Goal: Task Accomplishment & Management: Complete application form

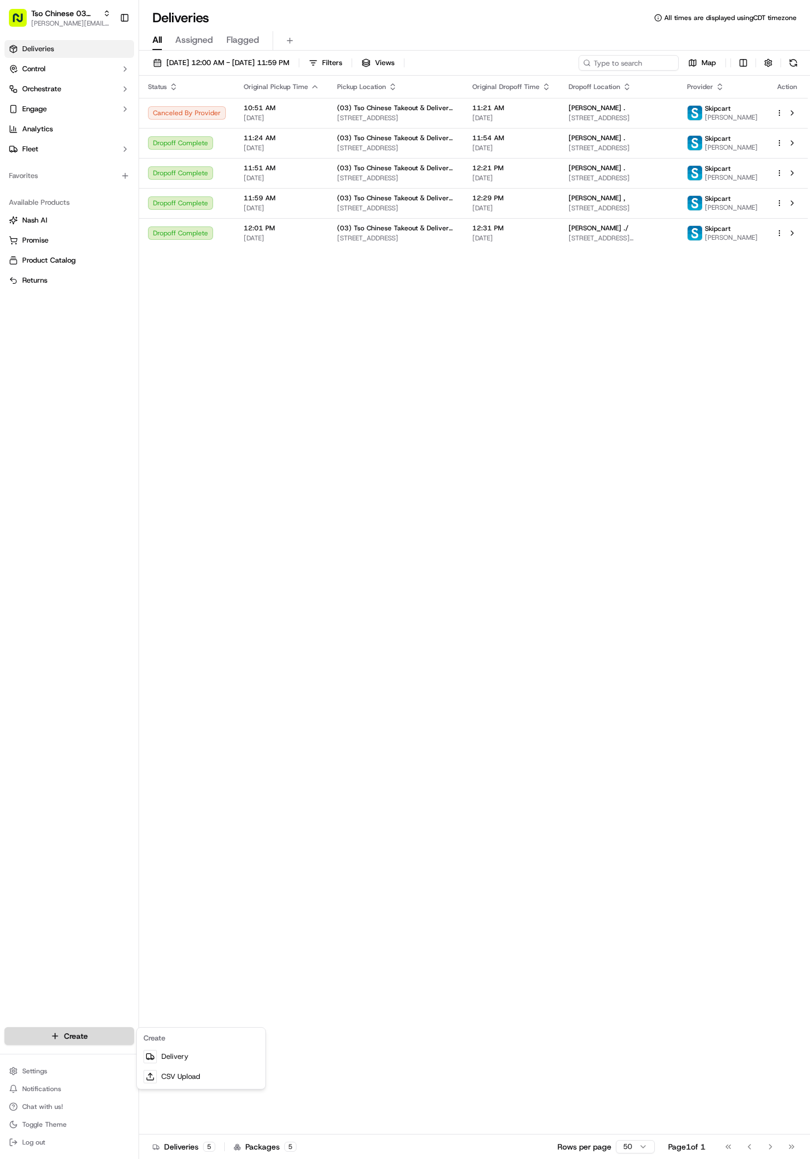
click at [61, 1031] on html "Tso Chinese 03 TsoCo [PERSON_NAME][EMAIL_ADDRESS][DOMAIN_NAME] Toggle Sidebar D…" at bounding box center [405, 579] width 810 height 1159
click at [176, 1061] on link "Delivery" at bounding box center [201, 1057] width 124 height 20
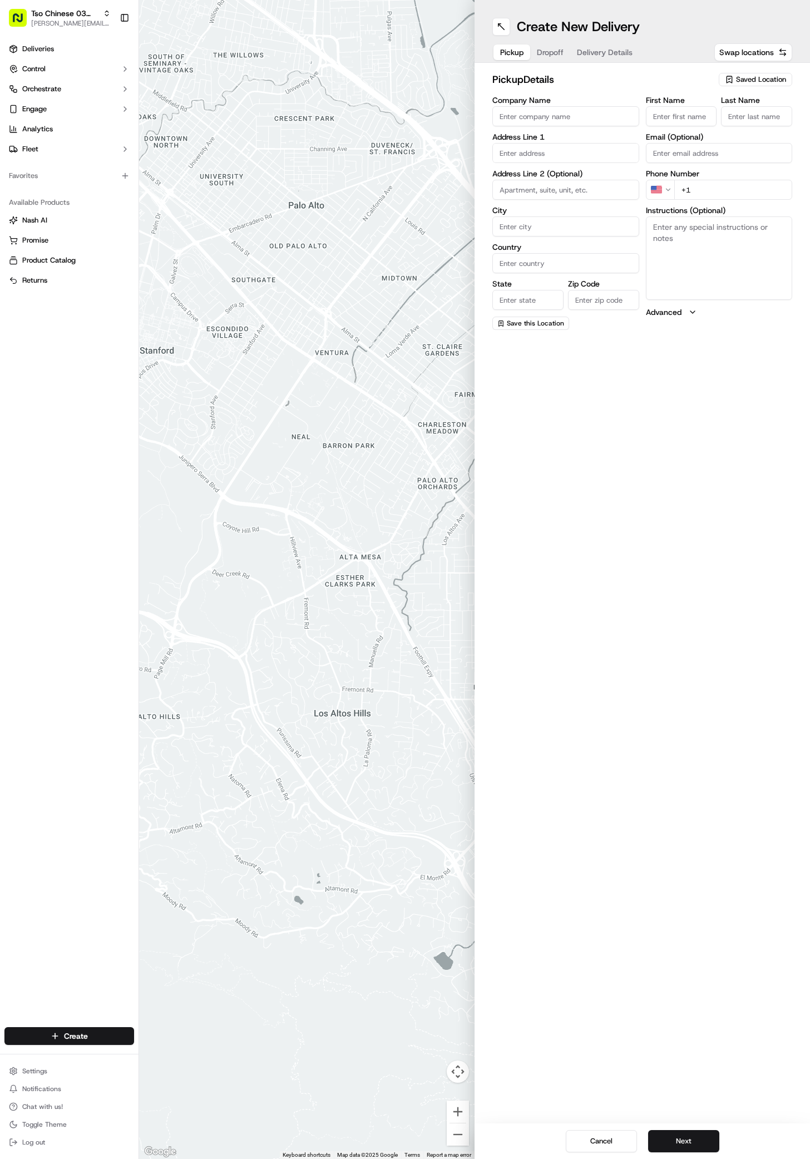
click at [731, 80] on icon "button" at bounding box center [729, 79] width 9 height 9
click at [735, 136] on div "(03) Tso Chinese Takeout & Delivery TsoCo (03)" at bounding box center [730, 126] width 159 height 27
type input "(03) Tso Chinese Takeout & Delivery TsoCo"
type input "Ste F"
type input "Austin"
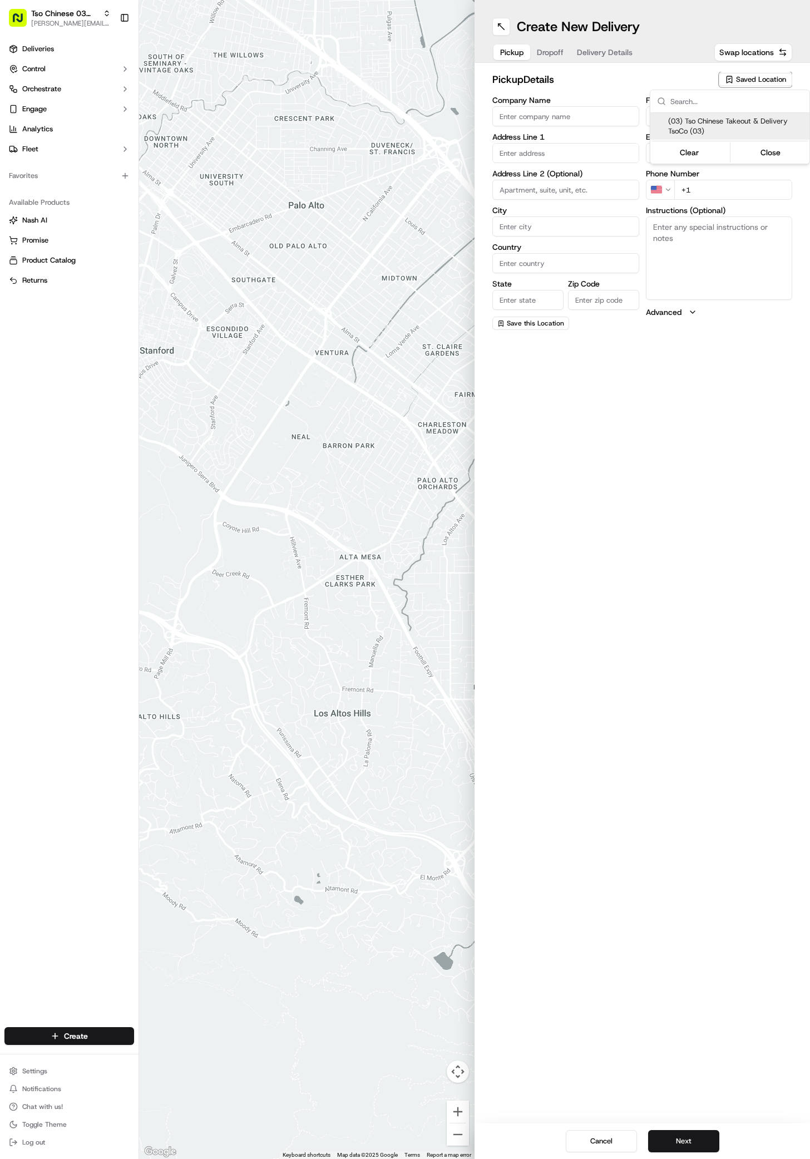
type input "US"
type input "[GEOGRAPHIC_DATA]"
type input "78704"
type input "Tso Chinese"
type input "TsoCo Manager"
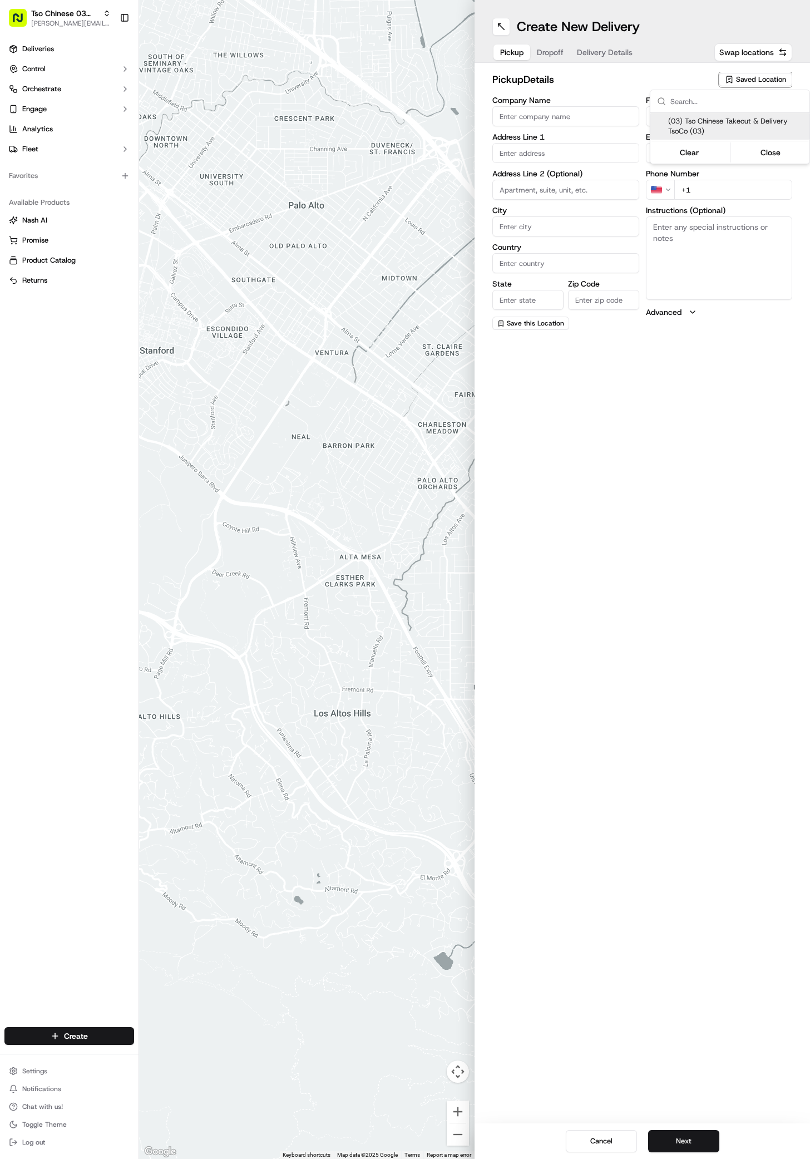
type input "[EMAIL_ADDRESS][DOMAIN_NAME]"
type input "[PHONE_NUMBER]"
type textarea "Submit a picture displaying address & food as Proof of Delivery. Envía una foto…"
type input "[STREET_ADDRESS]"
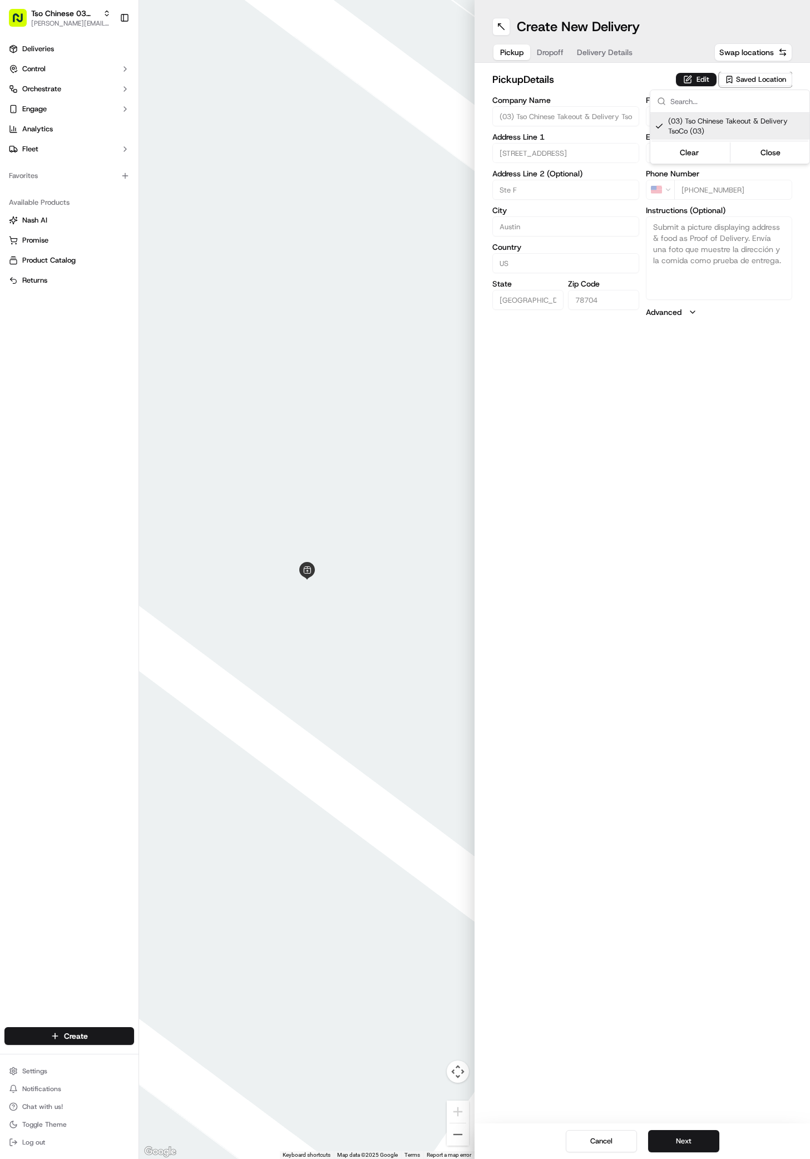
click at [701, 1141] on html "Tso Chinese 03 TsoCo [PERSON_NAME][EMAIL_ADDRESS][DOMAIN_NAME] Toggle Sidebar D…" at bounding box center [405, 579] width 810 height 1159
click at [701, 1141] on button "Next" at bounding box center [683, 1141] width 71 height 22
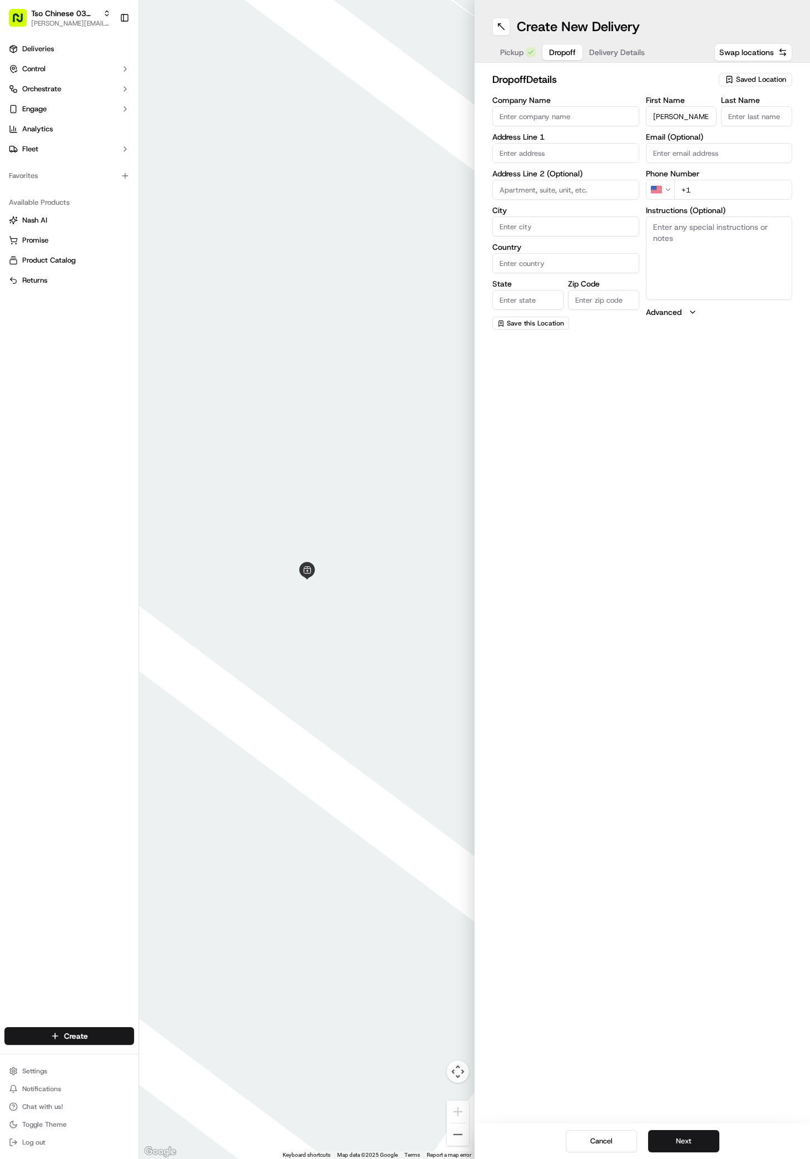
type input "Alison T"
type input ","
type input "[PHONE_NUMBER]"
click at [695, 288] on textarea "Instructions (Optional)" at bounding box center [719, 257] width 147 height 83
click at [507, 56] on span "Pickup" at bounding box center [511, 52] width 23 height 11
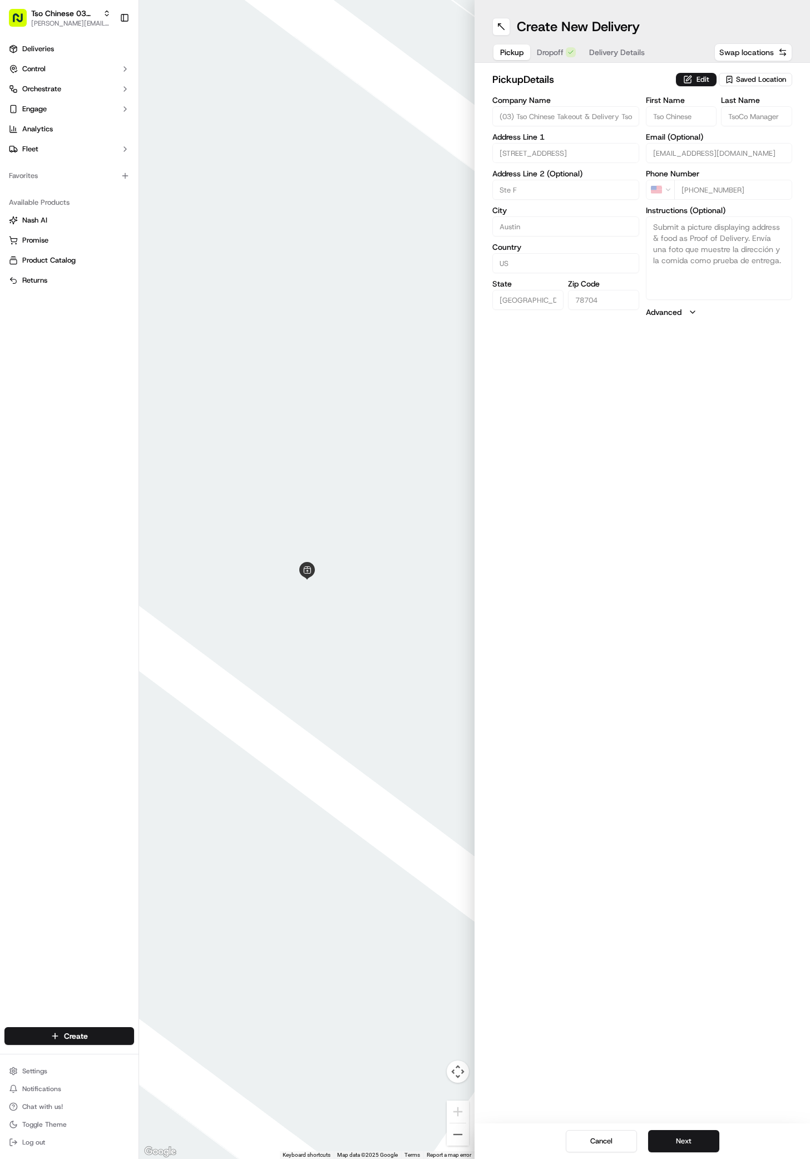
click at [751, 50] on span "Swap locations" at bounding box center [747, 52] width 55 height 11
type input "Alison T"
type input ","
type input "[PHONE_NUMBER]"
click at [760, 79] on span "Saved Location" at bounding box center [761, 80] width 50 height 10
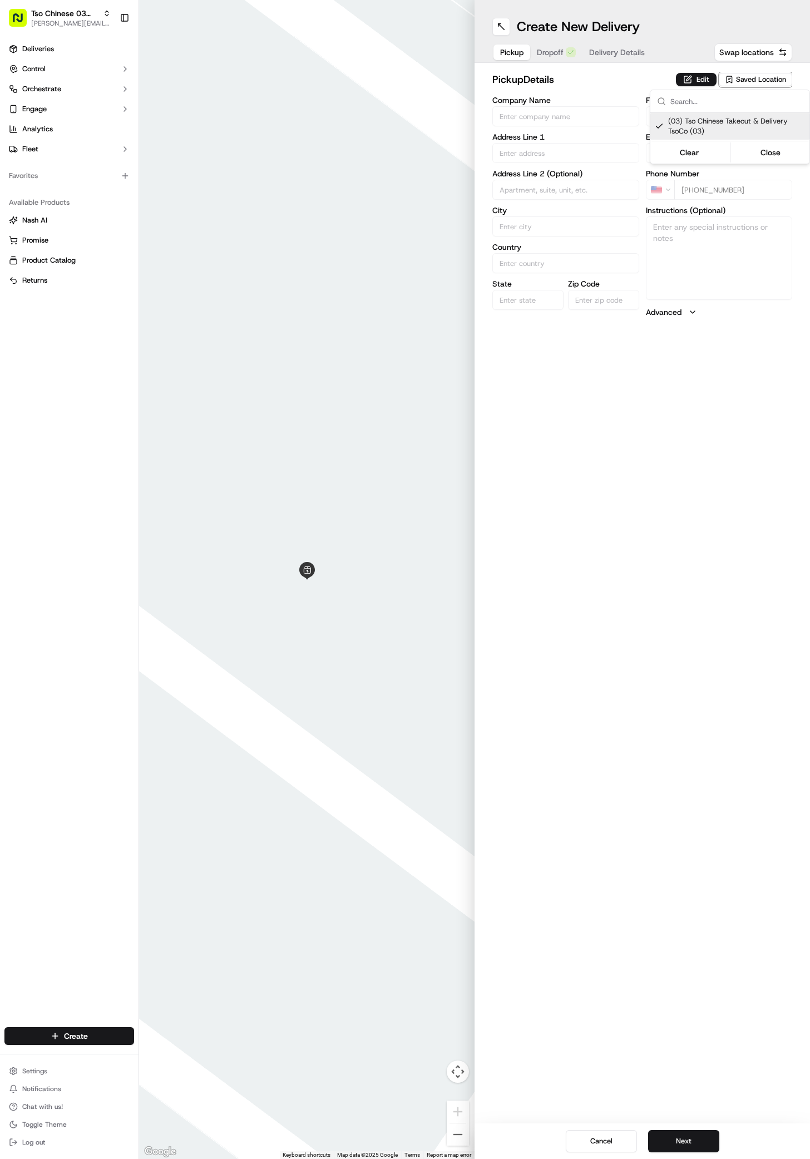
click at [749, 123] on span "(03) Tso Chinese Takeout & Delivery TsoCo (03)" at bounding box center [736, 126] width 137 height 20
type input "+1"
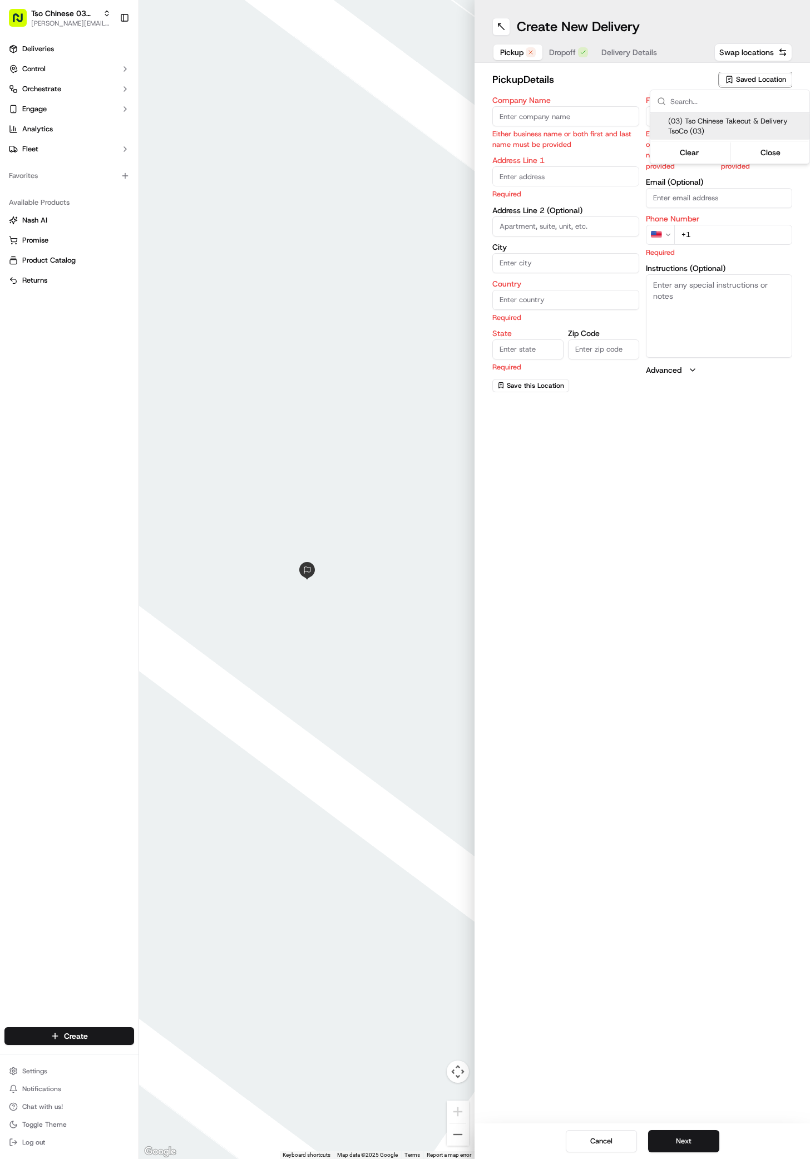
click at [684, 126] on span "(03) Tso Chinese Takeout & Delivery TsoCo (03)" at bounding box center [736, 126] width 137 height 20
type input "(03) Tso Chinese Takeout & Delivery TsoCo"
type input "Ste F"
type input "Austin"
type input "US"
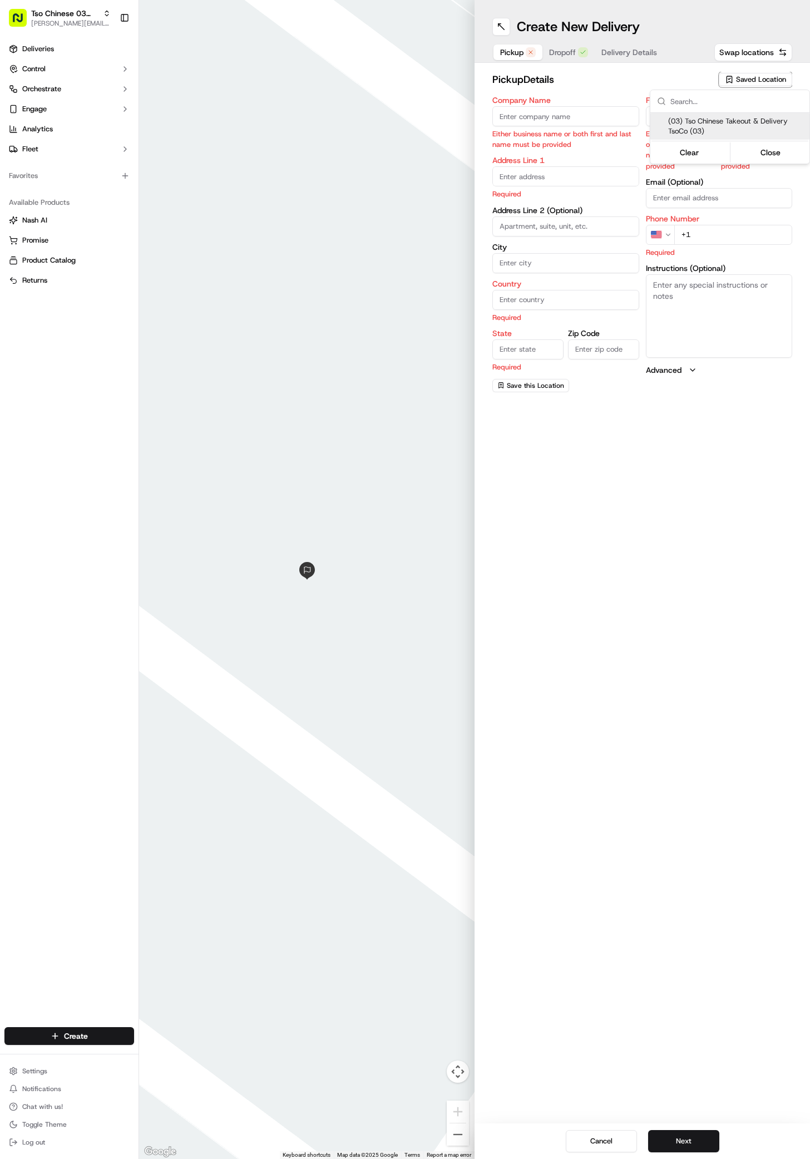
type input "[GEOGRAPHIC_DATA]"
type input "78704"
type input "Tso Chinese"
type input "TsoCo Manager"
type input "[EMAIL_ADDRESS][DOMAIN_NAME]"
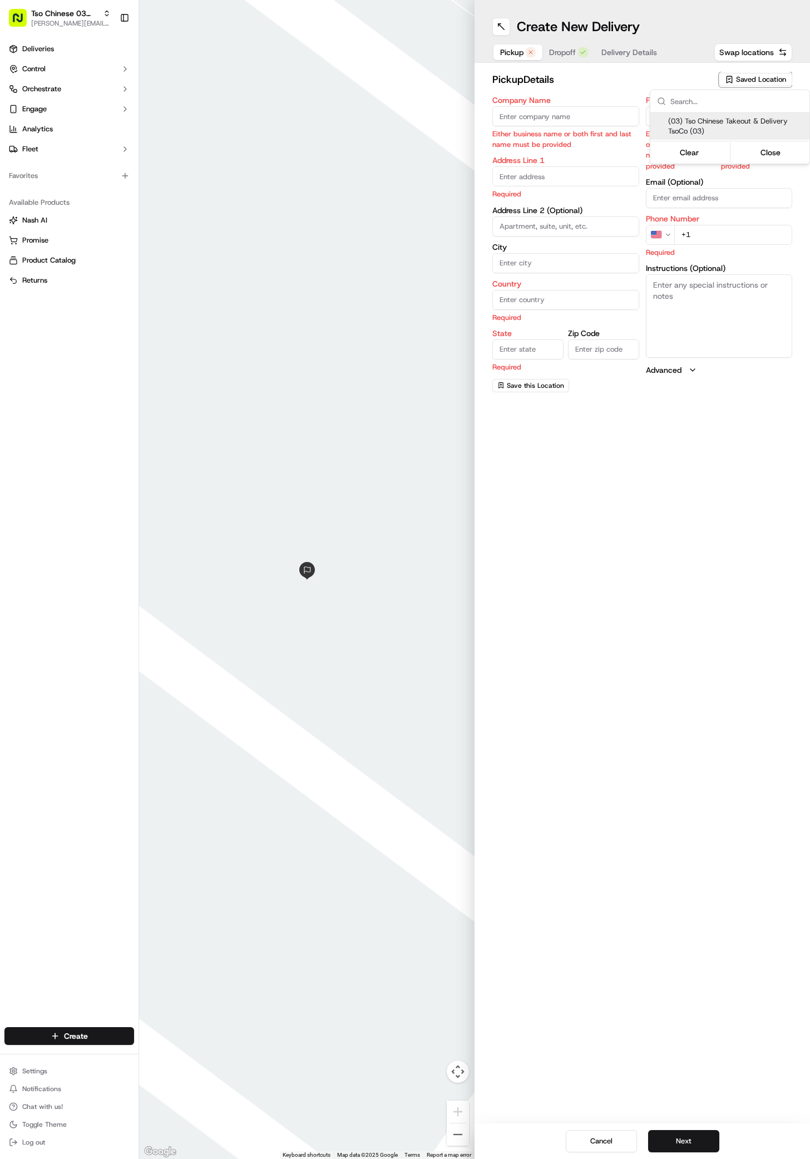
type input "[PHONE_NUMBER]"
type textarea "Submit a picture displaying address & food as Proof of Delivery. Envía una foto…"
type input "[STREET_ADDRESS]"
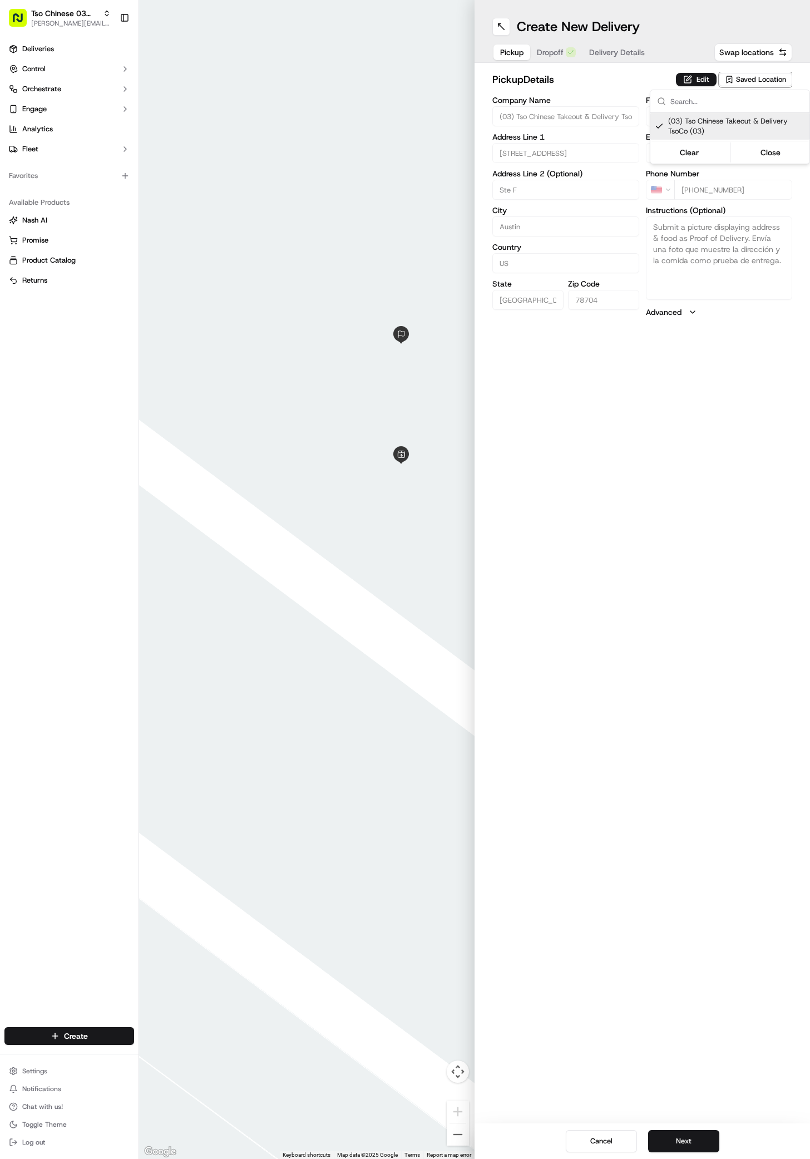
click at [558, 51] on html "Tso Chinese 03 TsoCo [PERSON_NAME][EMAIL_ADDRESS][DOMAIN_NAME] Toggle Sidebar D…" at bounding box center [405, 579] width 810 height 1159
click at [558, 51] on span "Dropoff" at bounding box center [550, 52] width 27 height 11
click at [502, 48] on span "Pickup" at bounding box center [511, 52] width 23 height 11
click at [559, 48] on span "Dropoff" at bounding box center [550, 52] width 27 height 11
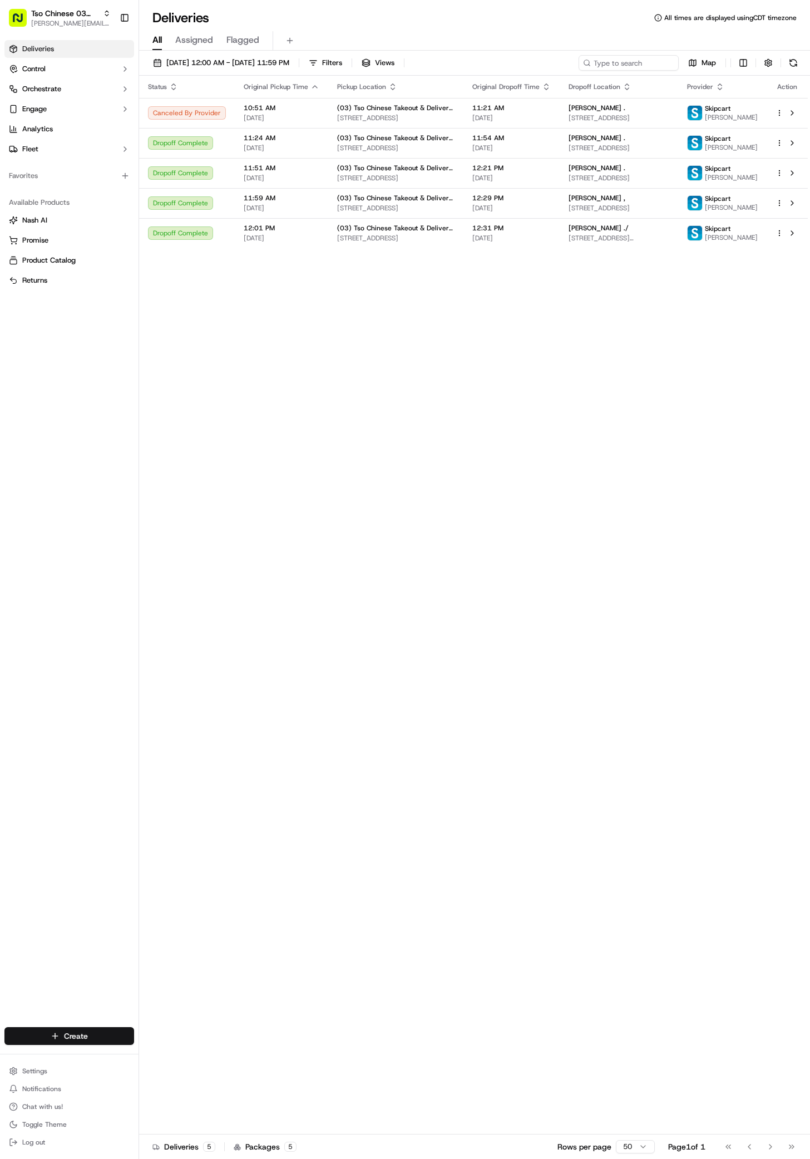
click at [80, 1032] on html "Tso Chinese 03 TsoCo [PERSON_NAME][EMAIL_ADDRESS][DOMAIN_NAME] Toggle Sidebar D…" at bounding box center [405, 579] width 810 height 1159
click at [189, 1048] on link "Delivery" at bounding box center [201, 1057] width 124 height 20
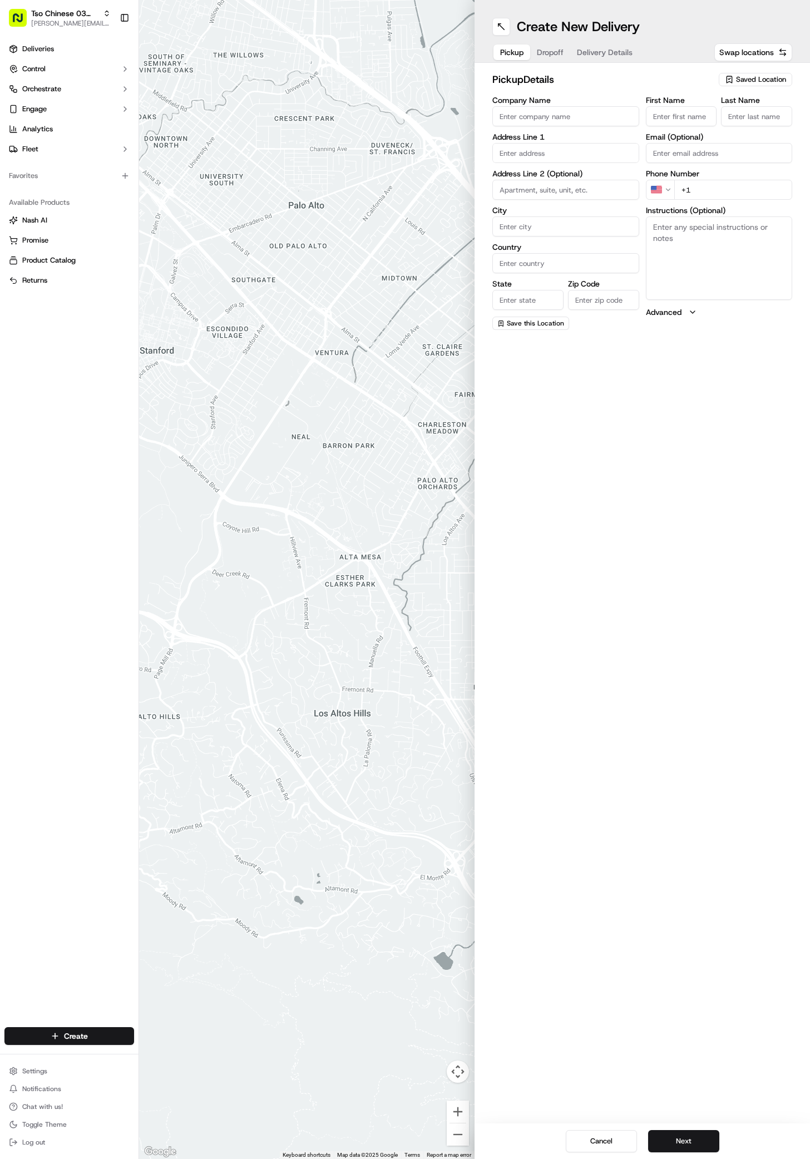
click at [745, 75] on span "Saved Location" at bounding box center [761, 80] width 50 height 10
click at [747, 123] on span "(03) Tso Chinese Takeout & Delivery TsoCo (03)" at bounding box center [736, 126] width 137 height 20
type input "(03) Tso Chinese Takeout & Delivery TsoCo"
type input "Ste F"
type input "Austin"
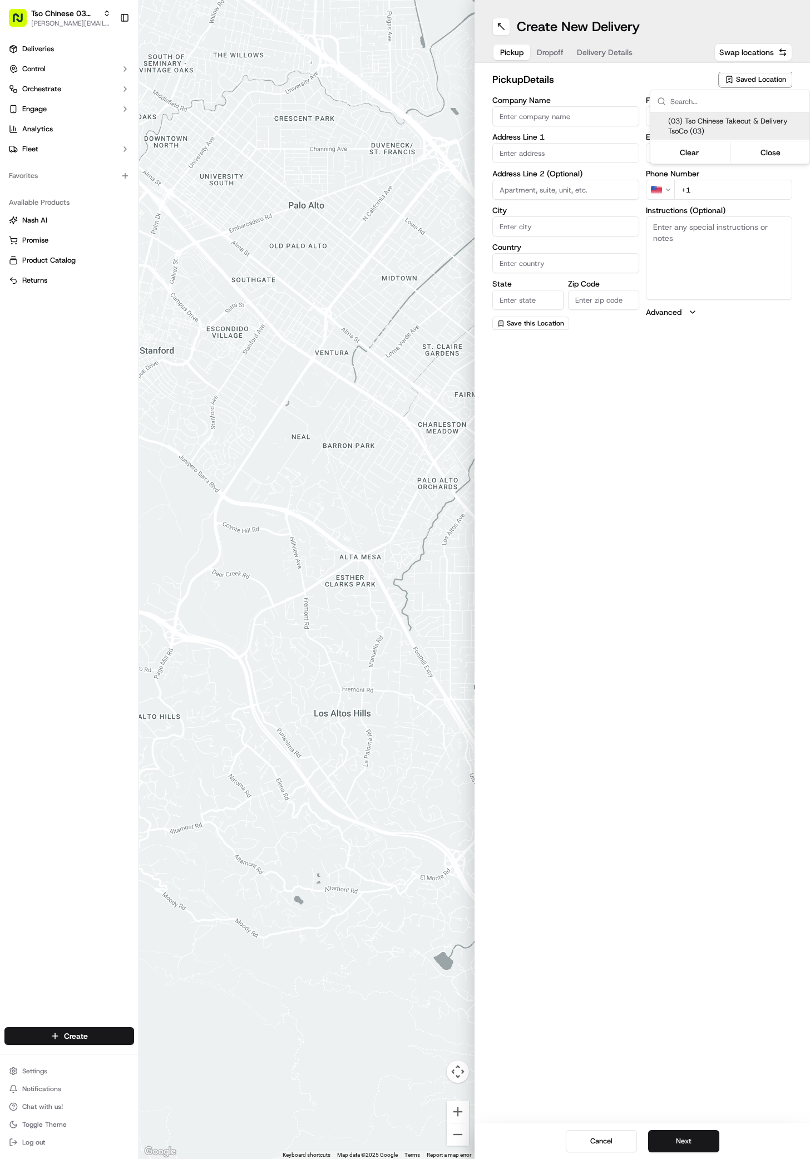
type input "US"
type input "[GEOGRAPHIC_DATA]"
type input "78704"
type input "Tso Chinese"
type input "TsoCo Manager"
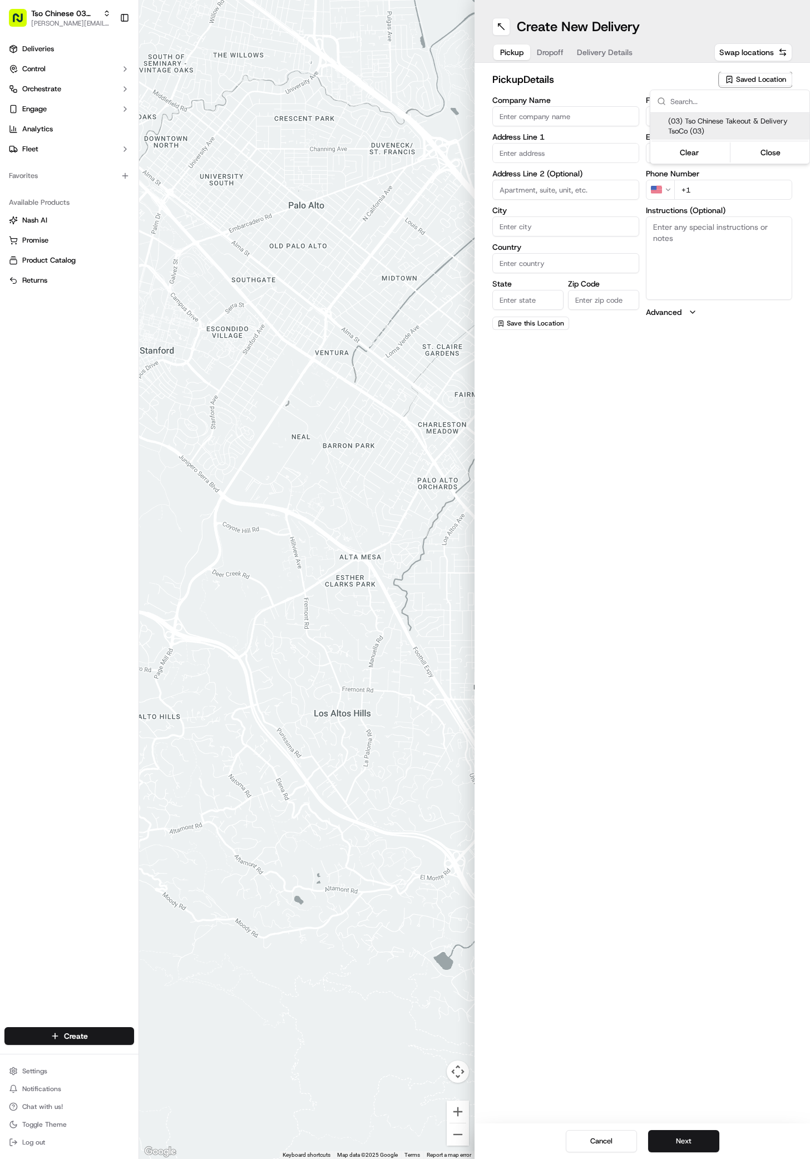
type input "[EMAIL_ADDRESS][DOMAIN_NAME]"
type input "[PHONE_NUMBER]"
type textarea "Submit a picture displaying address & food as Proof of Delivery. Envía una foto…"
type input "[STREET_ADDRESS]"
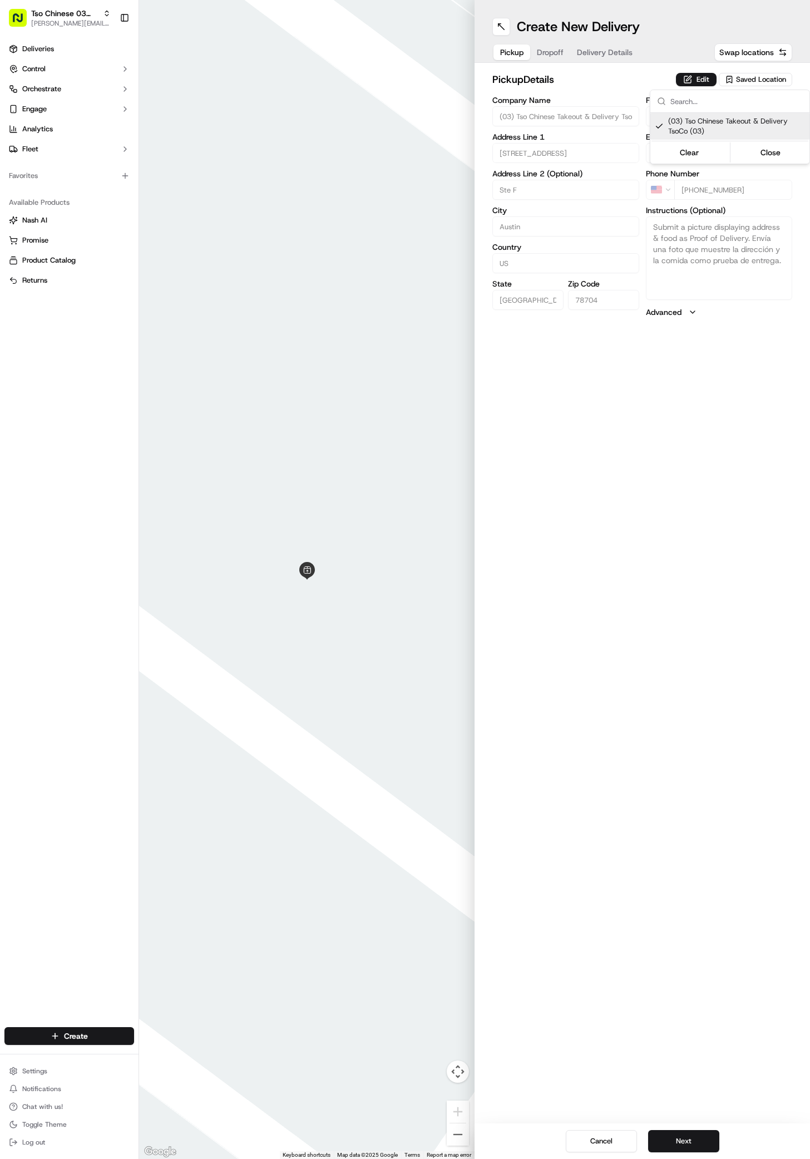
click at [688, 1134] on html "Tso Chinese 03 TsoCo [PERSON_NAME][EMAIL_ADDRESS][DOMAIN_NAME] Toggle Sidebar D…" at bounding box center [405, 579] width 810 height 1159
click at [688, 1146] on button "Next" at bounding box center [683, 1141] width 71 height 22
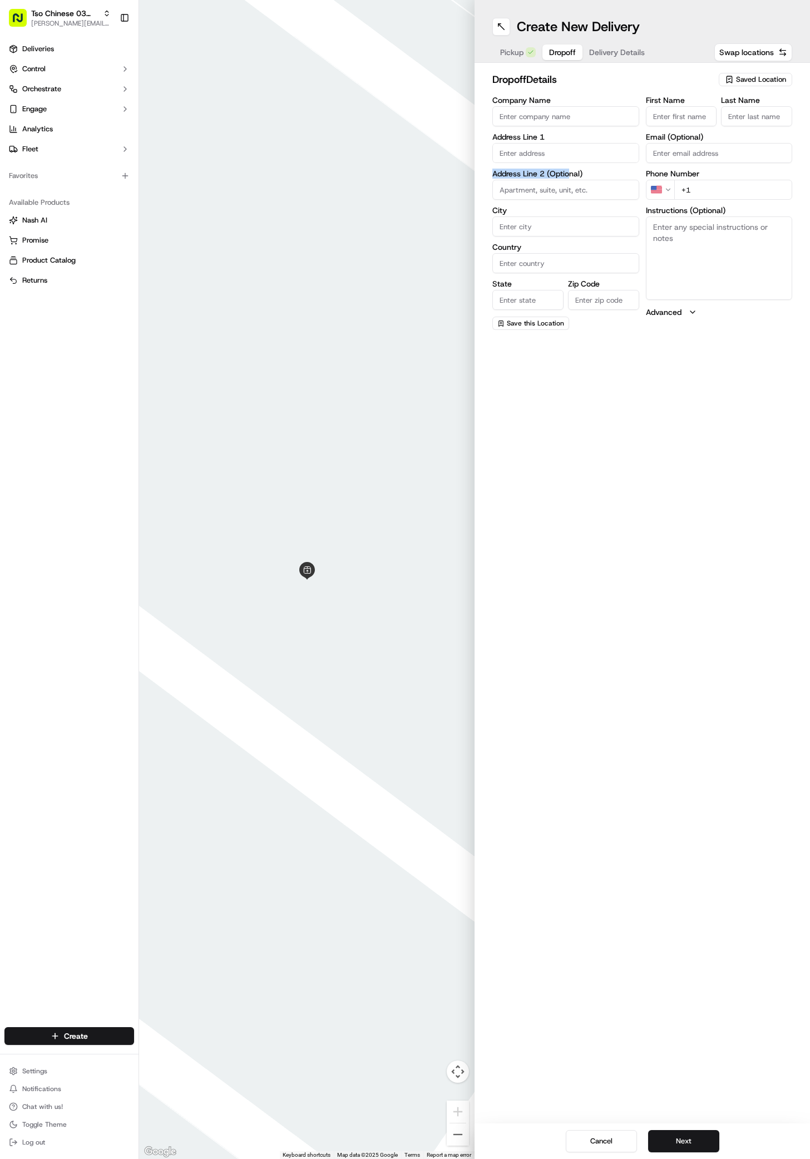
click at [569, 169] on div "Company Name Address Line 1 Address Line 2 (Optional) City Country State Zip Co…" at bounding box center [566, 213] width 147 height 234
click at [579, 137] on label "Address Line 1" at bounding box center [566, 137] width 147 height 8
click at [579, 139] on label "Address Line 1" at bounding box center [566, 137] width 147 height 8
click at [580, 201] on div "[STREET_ADDRESS]" at bounding box center [565, 193] width 141 height 17
type input "[STREET_ADDRESS]"
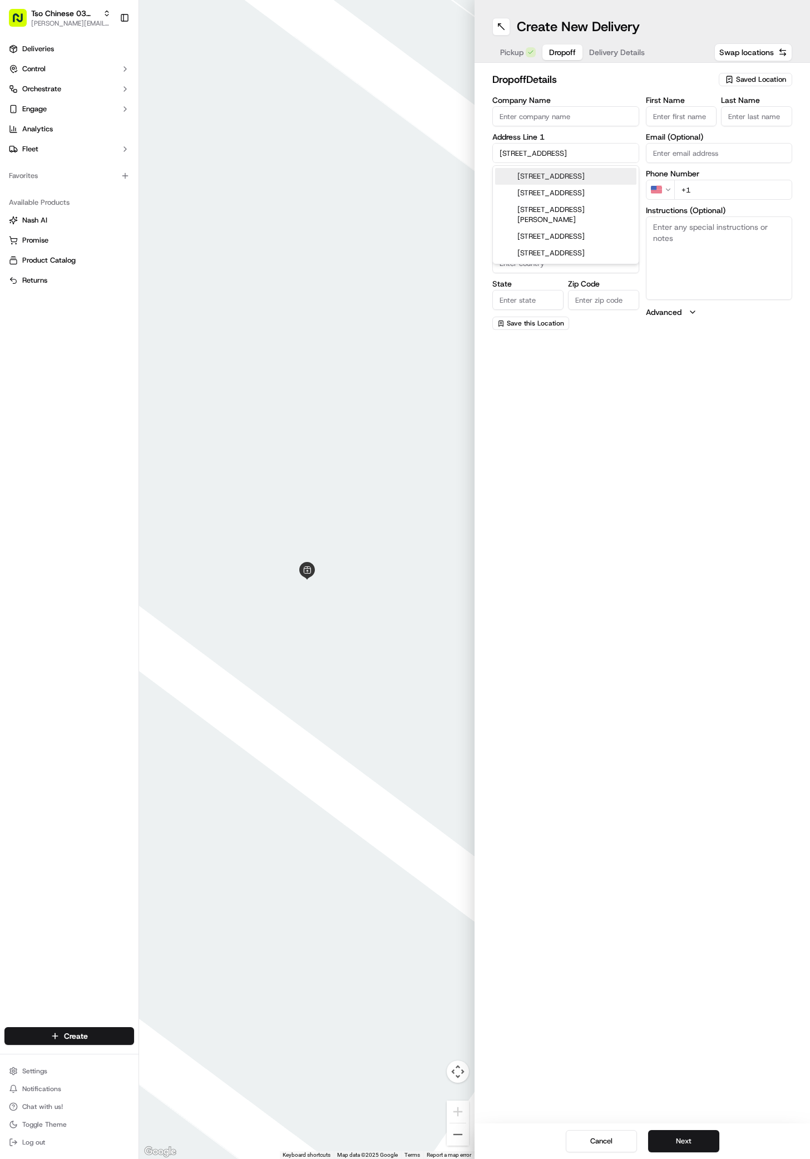
type input "Austin"
type input "[GEOGRAPHIC_DATA]"
type input "78704"
type input "[STREET_ADDRESS]"
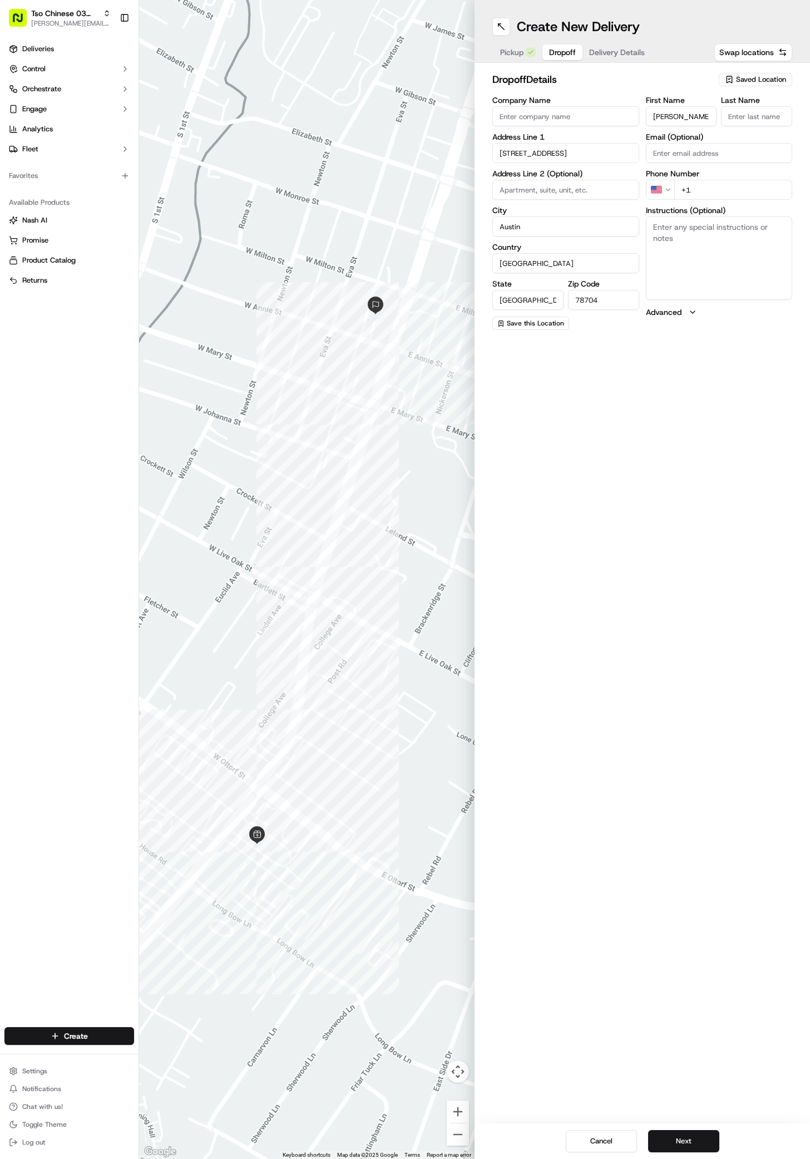
type input "[PERSON_NAME]"
type input "T"
type input "[PHONE_NUMBER]"
click at [727, 269] on textarea "Instructions (Optional)" at bounding box center [719, 257] width 147 height 83
type textarea "Herritage Boot co."
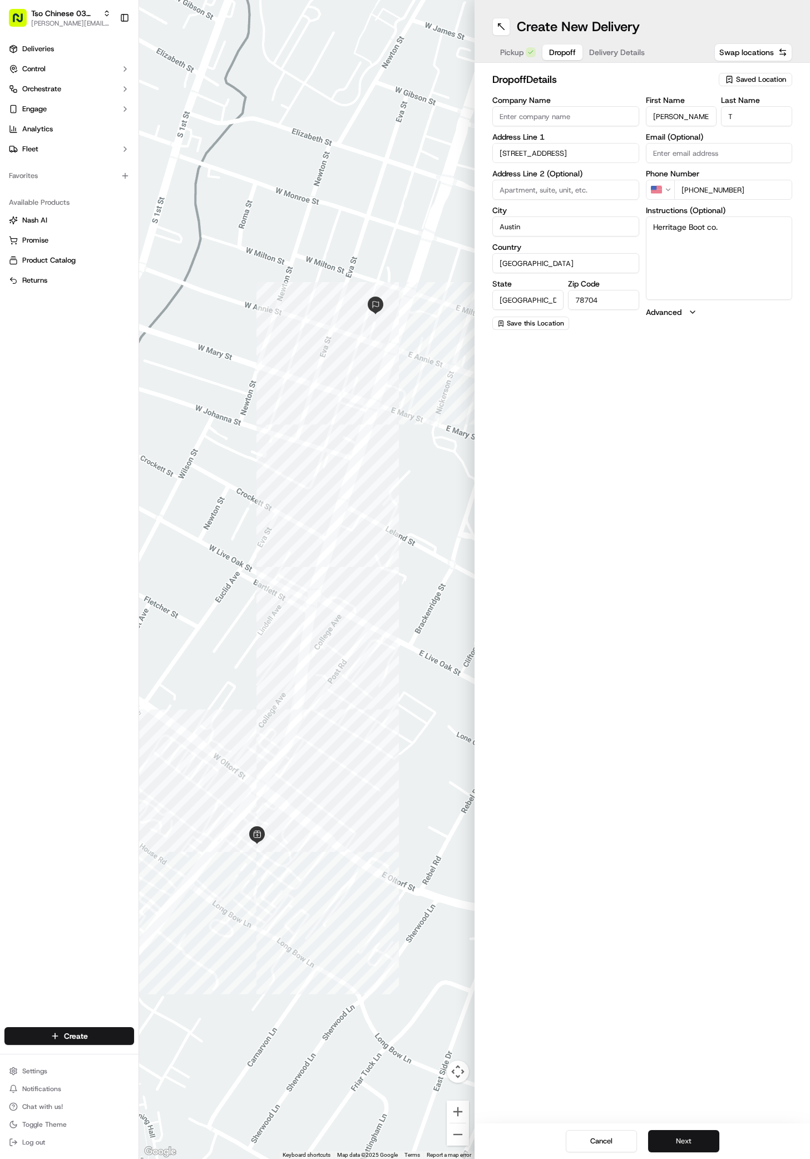
click at [684, 1144] on button "Next" at bounding box center [683, 1141] width 71 height 22
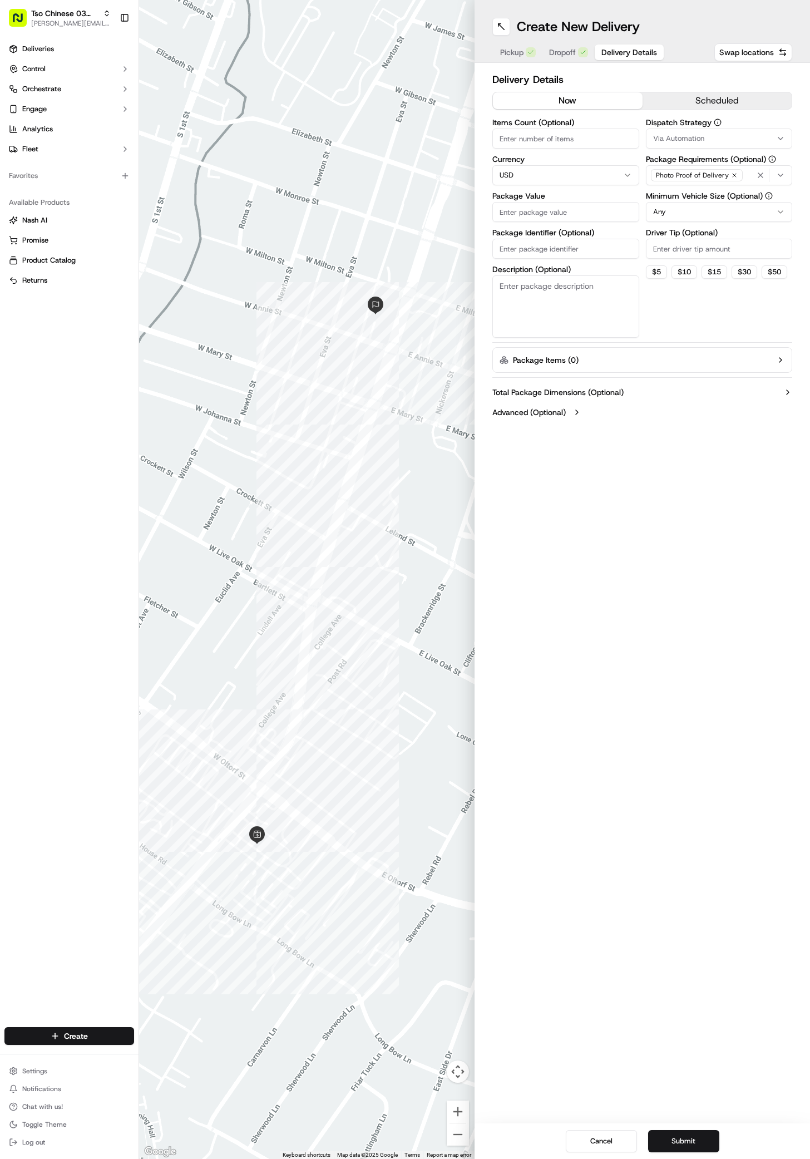
click at [675, 144] on button "Via Automation" at bounding box center [719, 139] width 147 height 20
click at [692, 196] on span "TsoCo Strategy" at bounding box center [732, 199] width 137 height 10
drag, startPoint x: 692, startPoint y: 357, endPoint x: 690, endPoint y: 254, distance: 103.0
click at [692, 351] on html "Tso Chinese 03 TsoCo [PERSON_NAME][EMAIL_ADDRESS][DOMAIN_NAME] Toggle Sidebar D…" at bounding box center [405, 579] width 810 height 1159
click at [690, 239] on input "Driver Tip (Optional)" at bounding box center [719, 249] width 147 height 20
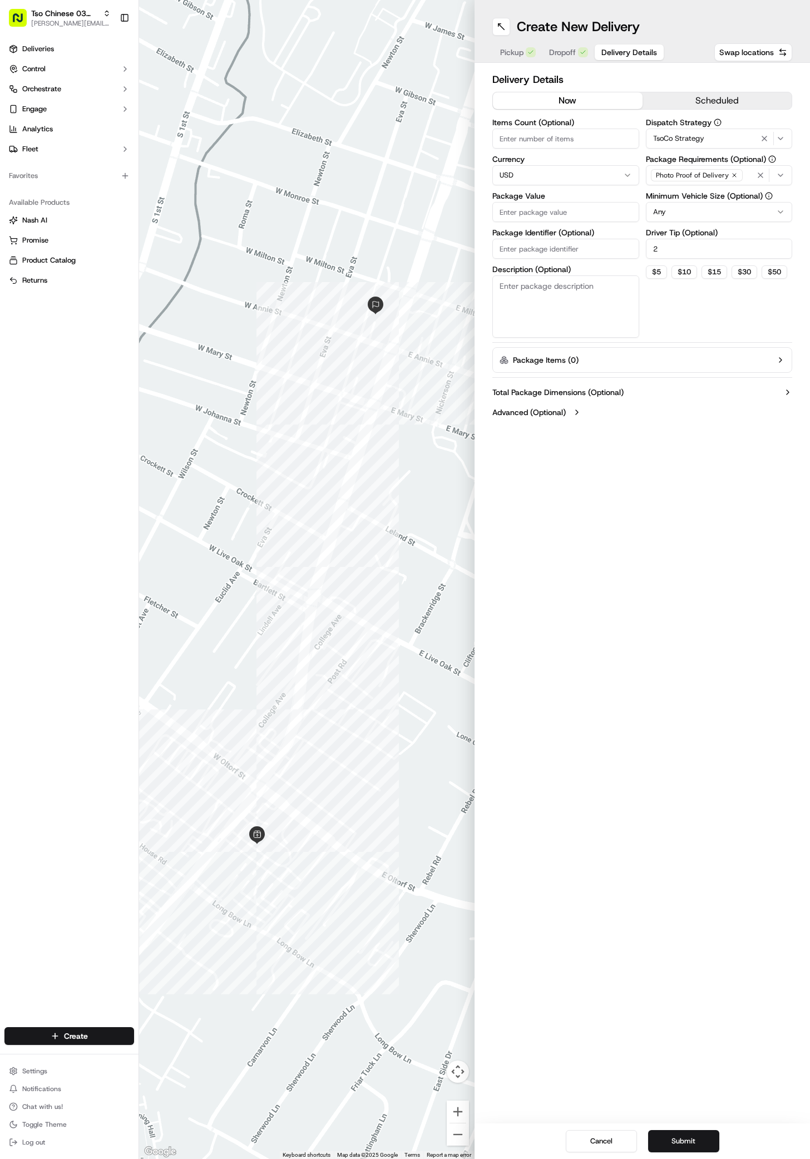
type input "2"
click at [574, 211] on input "Package Value" at bounding box center [566, 212] width 147 height 20
type input "20"
click at [553, 245] on input "Package Identifier (Optional)" at bounding box center [566, 249] width 147 height 20
click at [695, 1141] on button "Submit" at bounding box center [683, 1141] width 71 height 22
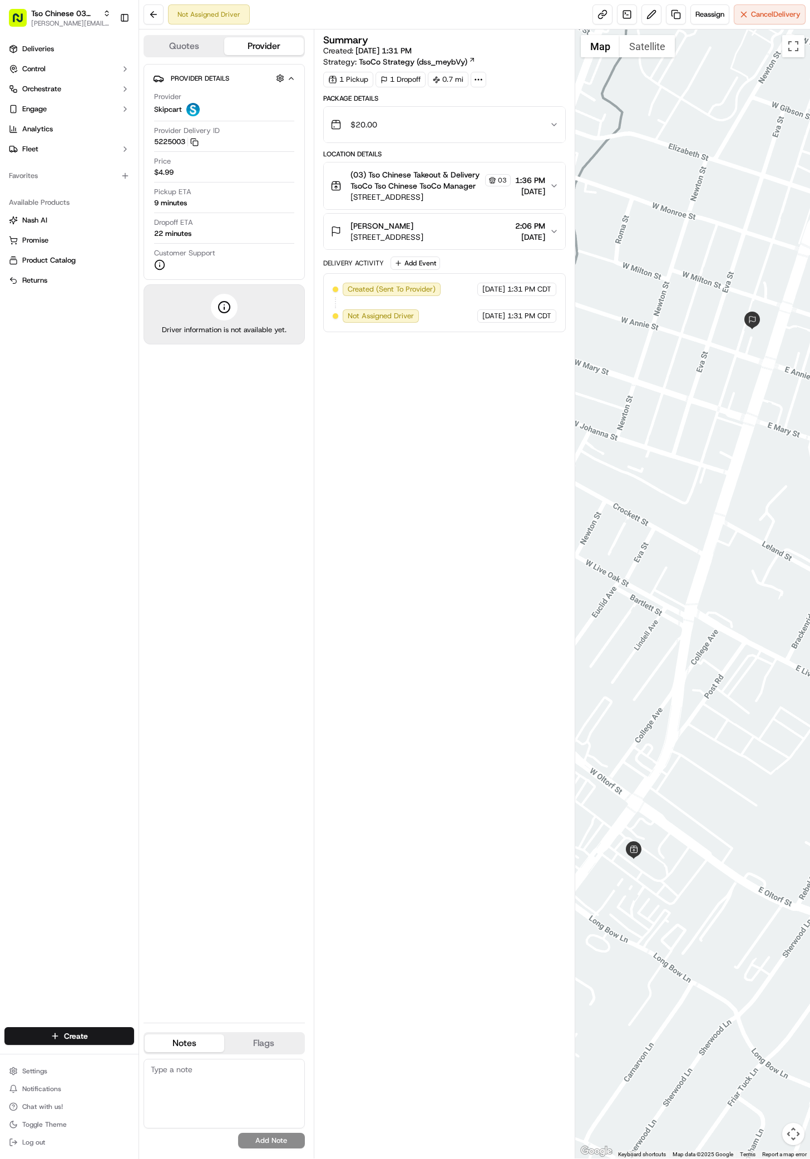
click at [56, 58] on ul "Deliveries Control Orchestrate Engage Analytics Fleet" at bounding box center [69, 99] width 130 height 118
click at [56, 50] on link "Deliveries" at bounding box center [69, 49] width 130 height 18
